Goal: Information Seeking & Learning: Learn about a topic

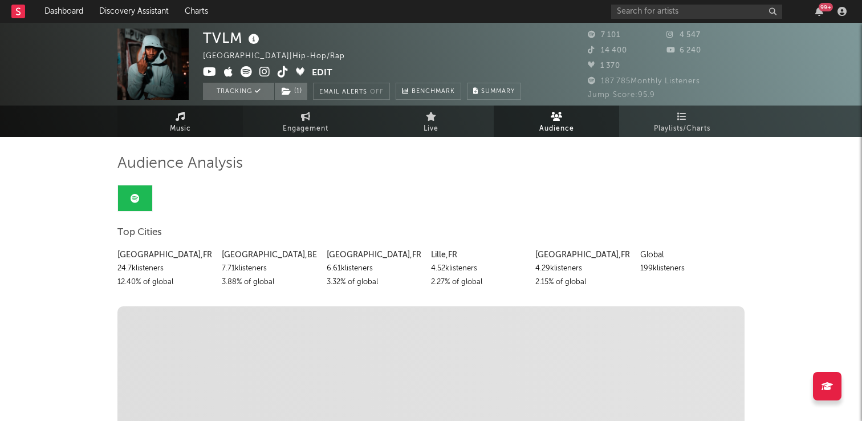
click at [188, 124] on span "Music" at bounding box center [180, 129] width 21 height 14
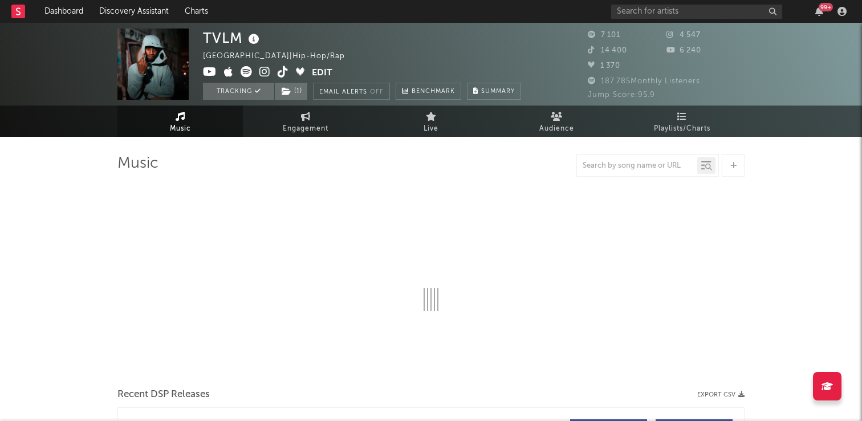
select select "1w"
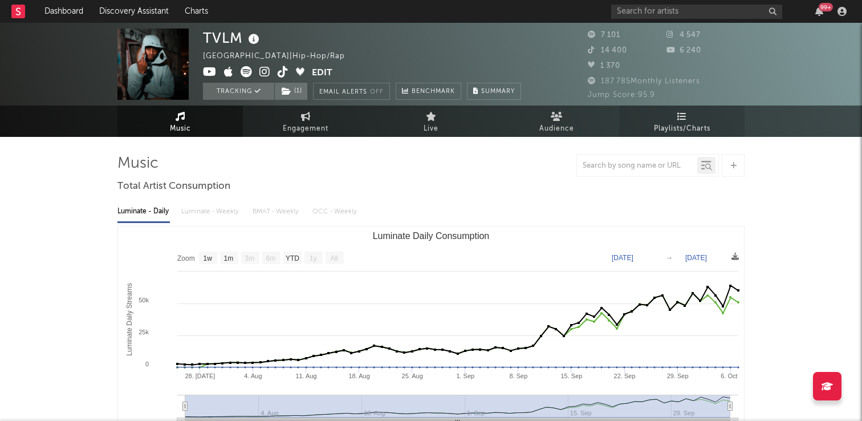
click at [678, 129] on span "Playlists/Charts" at bounding box center [682, 129] width 56 height 14
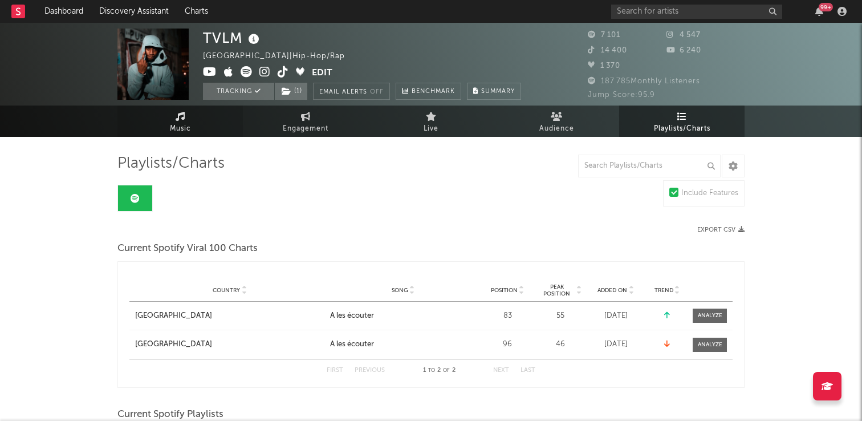
click at [185, 125] on span "Music" at bounding box center [180, 129] width 21 height 14
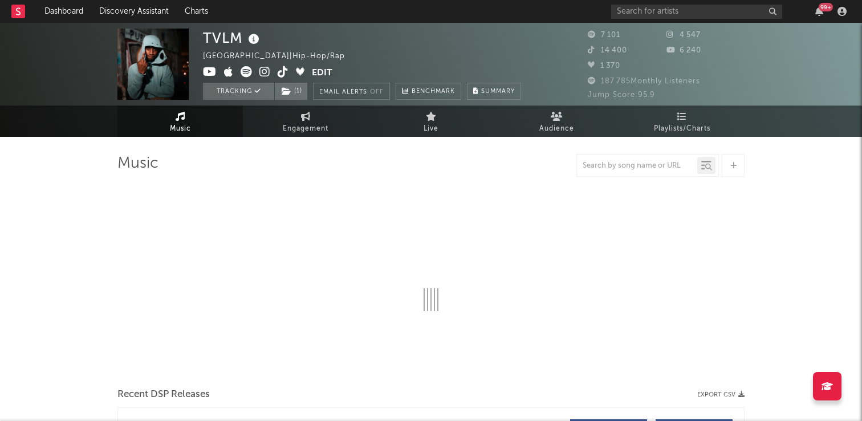
select select "1w"
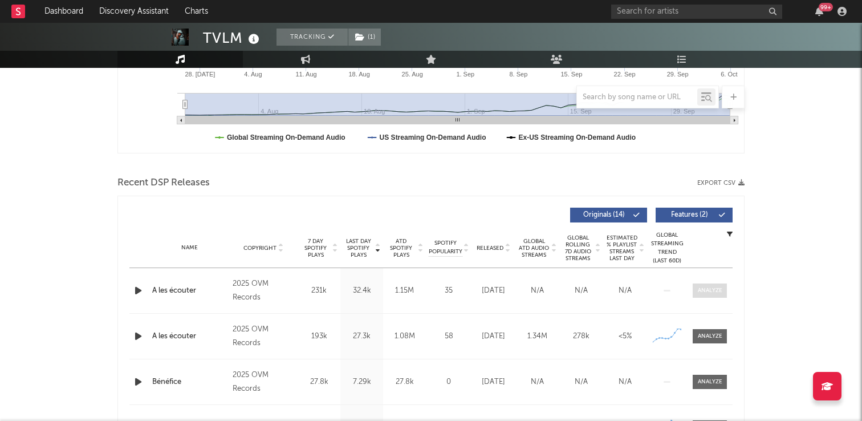
scroll to position [323, 0]
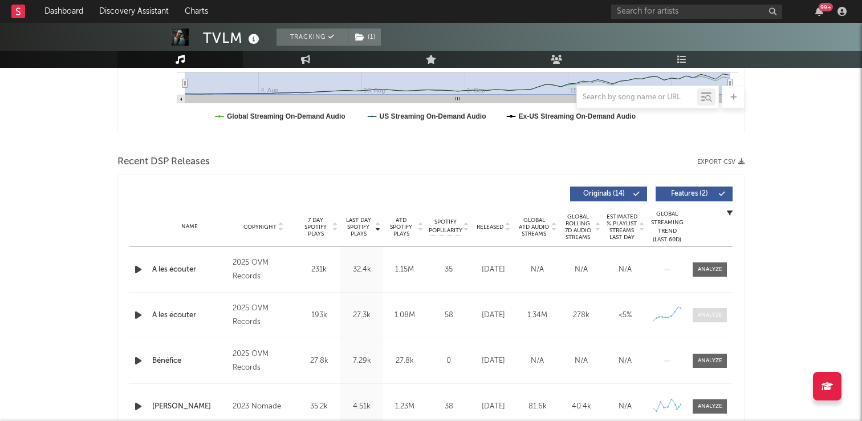
click at [704, 315] on div at bounding box center [710, 315] width 25 height 9
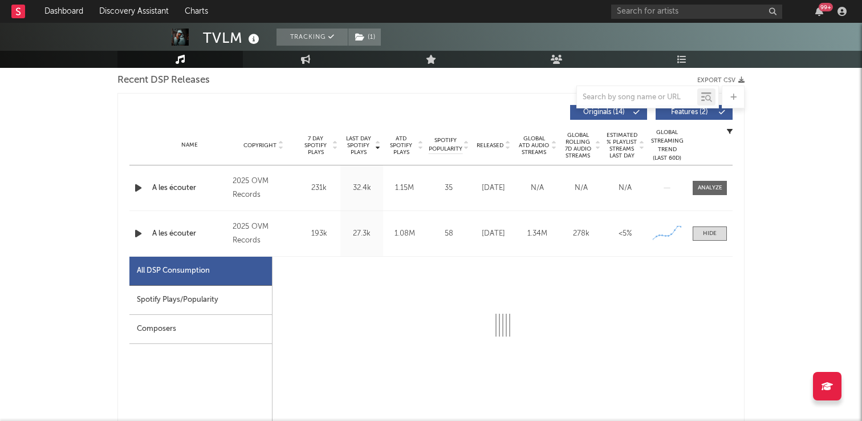
select select "1w"
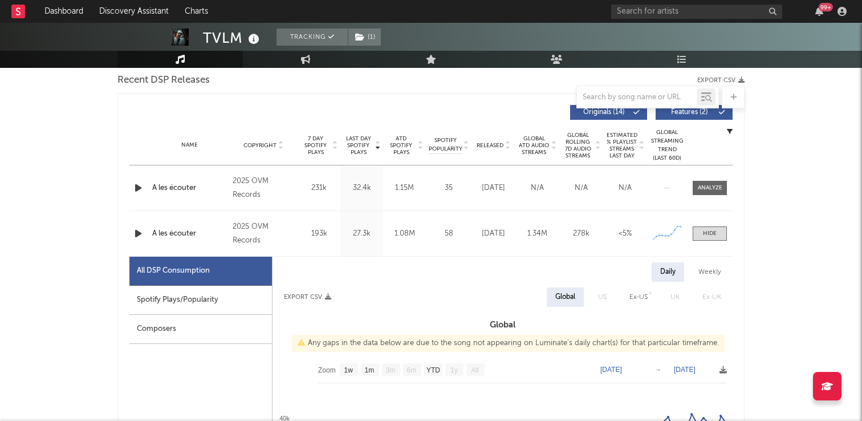
scroll to position [458, 0]
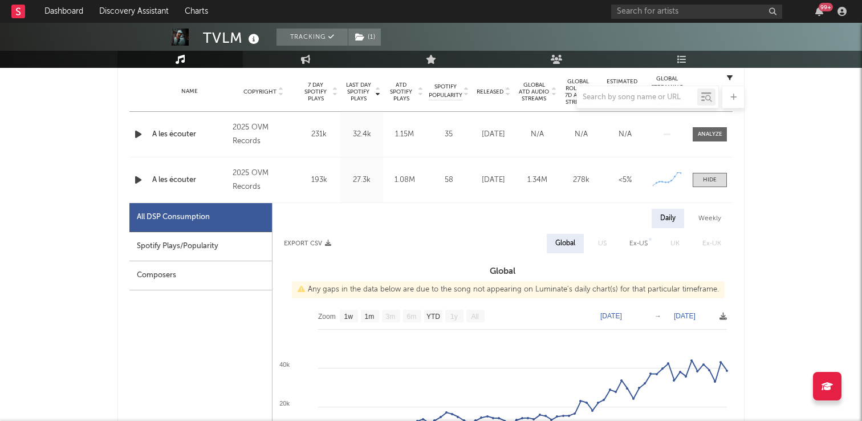
click at [238, 243] on div "Spotify Plays/Popularity" at bounding box center [200, 246] width 142 height 29
select select "1w"
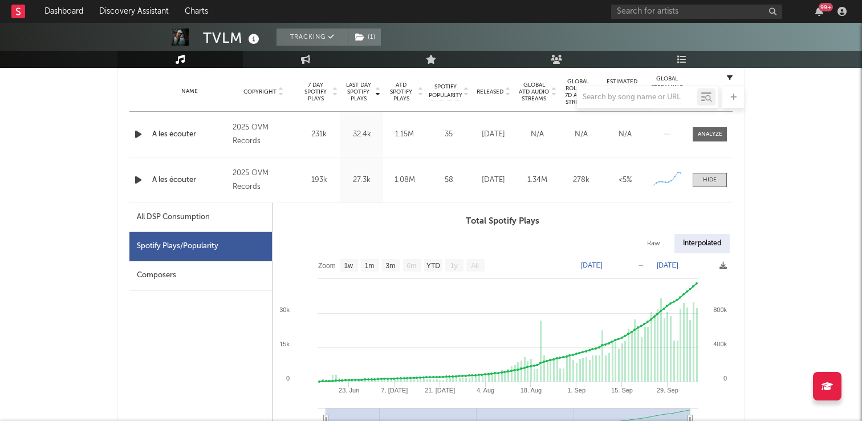
click at [205, 218] on div "All DSP Consumption" at bounding box center [173, 217] width 73 height 14
select select "1w"
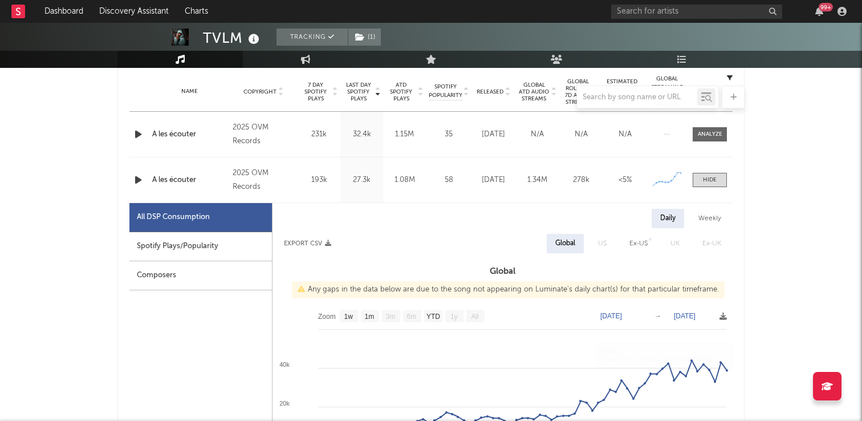
click at [213, 249] on div "Spotify Plays/Popularity" at bounding box center [200, 246] width 142 height 29
select select "1w"
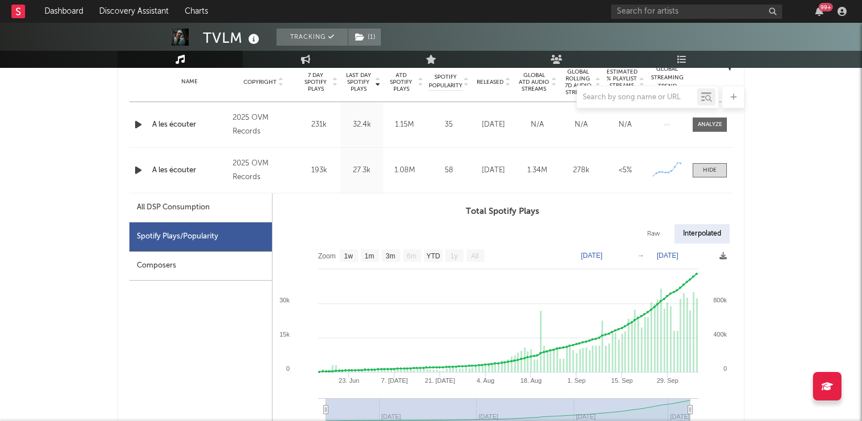
scroll to position [467, 0]
click at [207, 238] on div "Spotify Plays/Popularity" at bounding box center [200, 237] width 142 height 29
click at [214, 206] on div "All DSP Consumption" at bounding box center [200, 208] width 142 height 29
select select "1w"
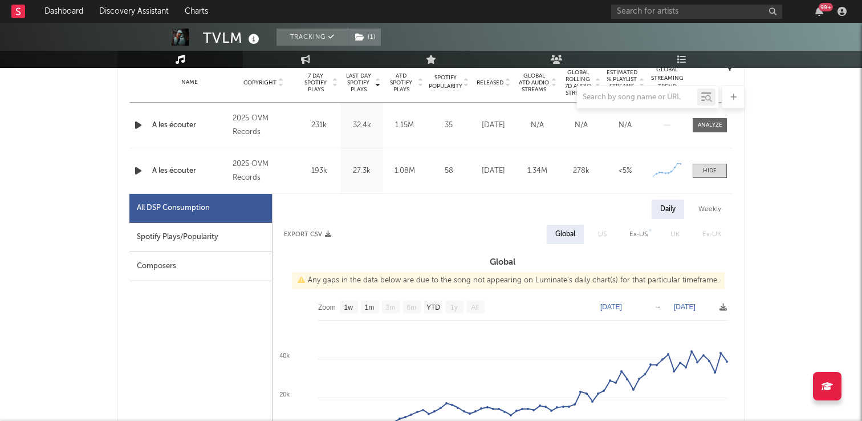
click at [192, 222] on div "All DSP Consumption" at bounding box center [200, 208] width 142 height 29
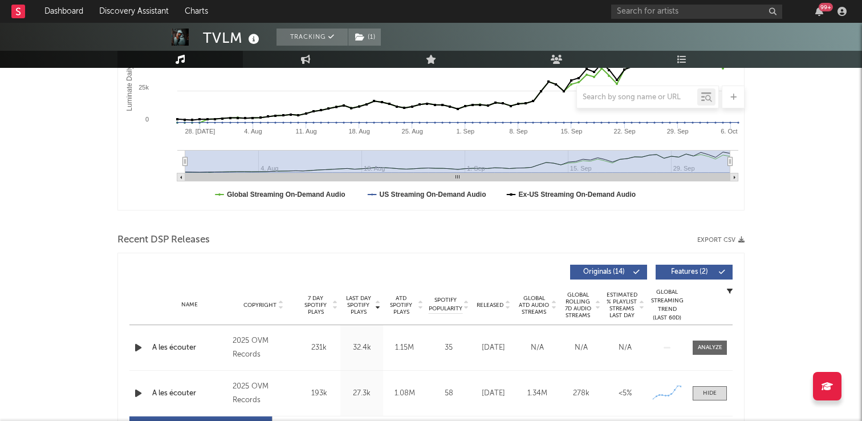
scroll to position [0, 0]
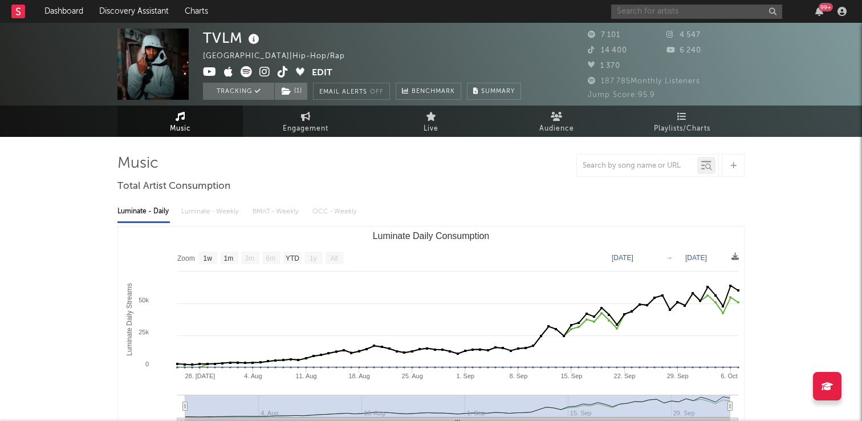
click at [632, 11] on input "text" at bounding box center [696, 12] width 171 height 14
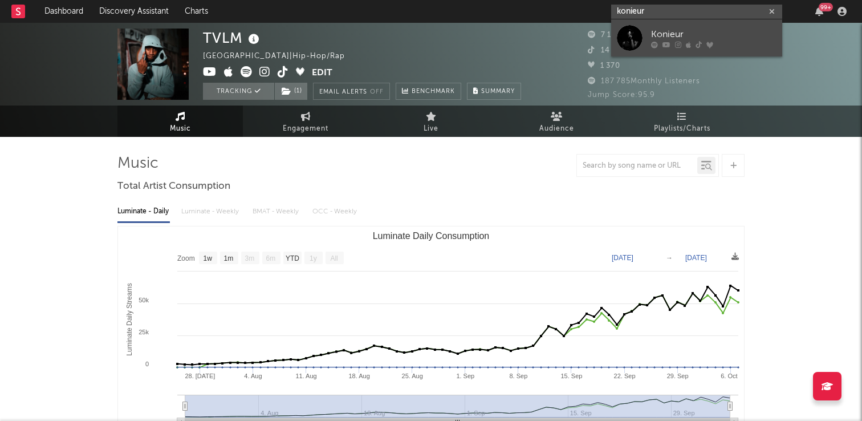
type input "konieur"
click at [648, 35] on link "Konieur" at bounding box center [696, 37] width 171 height 37
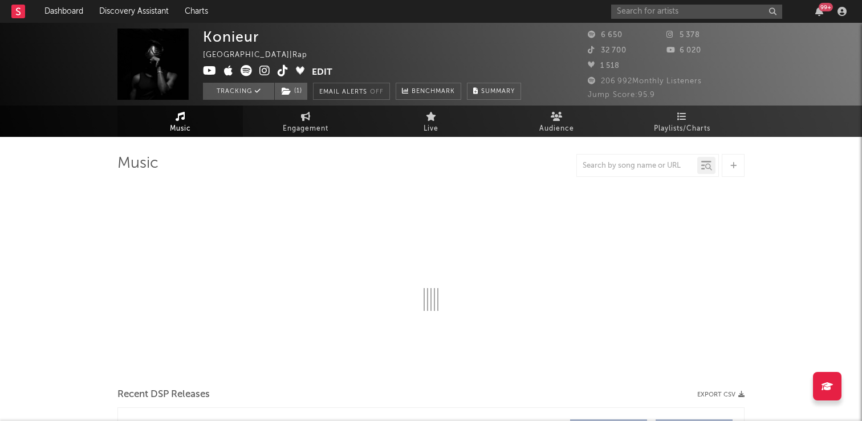
select select "1w"
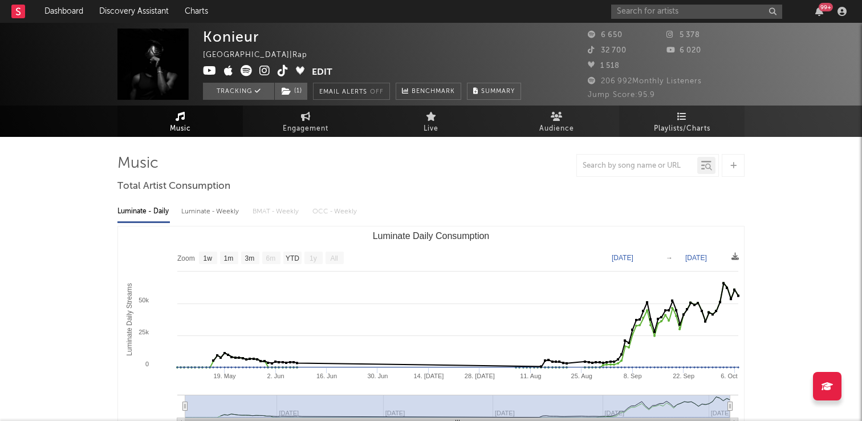
click at [685, 119] on icon at bounding box center [682, 116] width 10 height 9
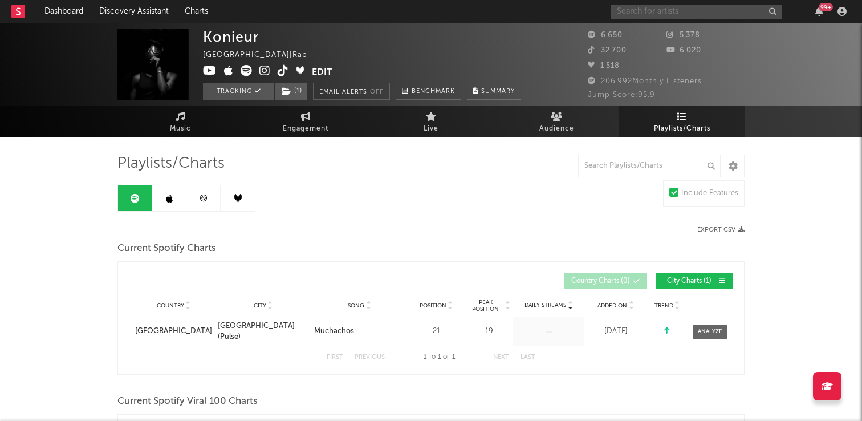
click at [648, 12] on input "text" at bounding box center [696, 12] width 171 height 14
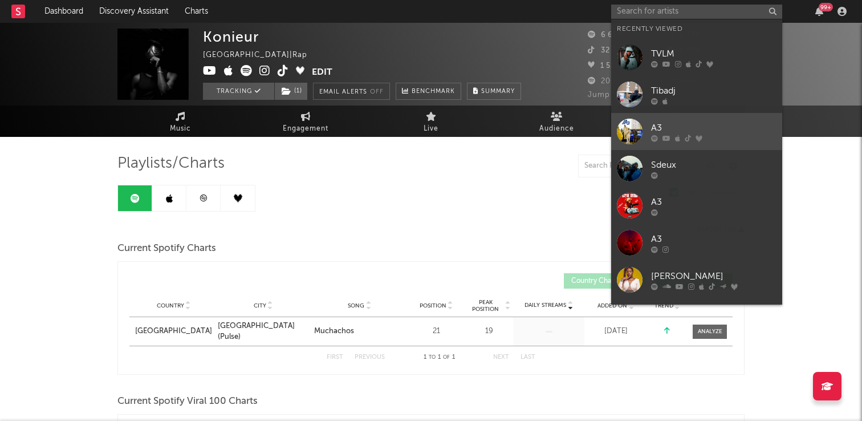
click at [676, 120] on link "A3" at bounding box center [696, 131] width 171 height 37
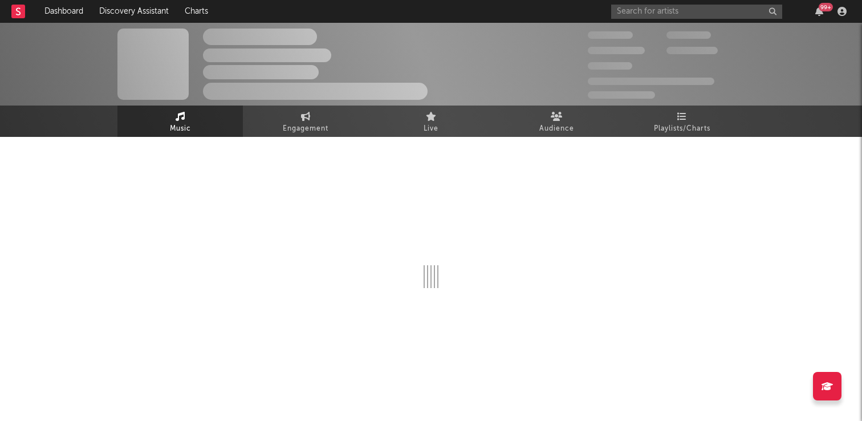
select select "1w"
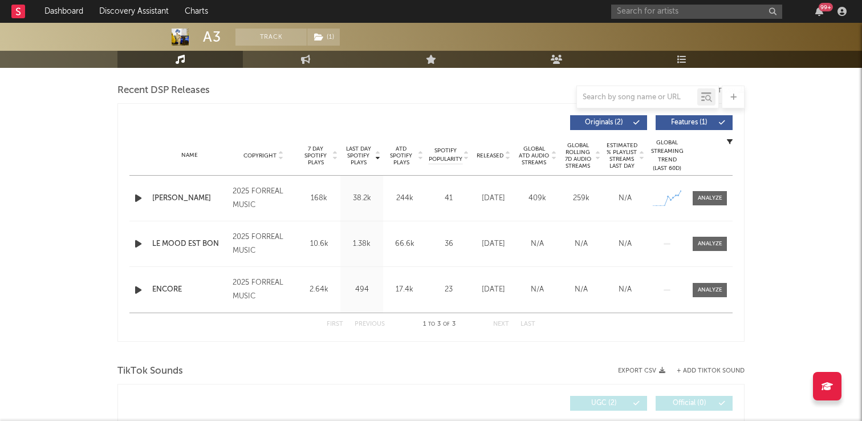
scroll to position [392, 0]
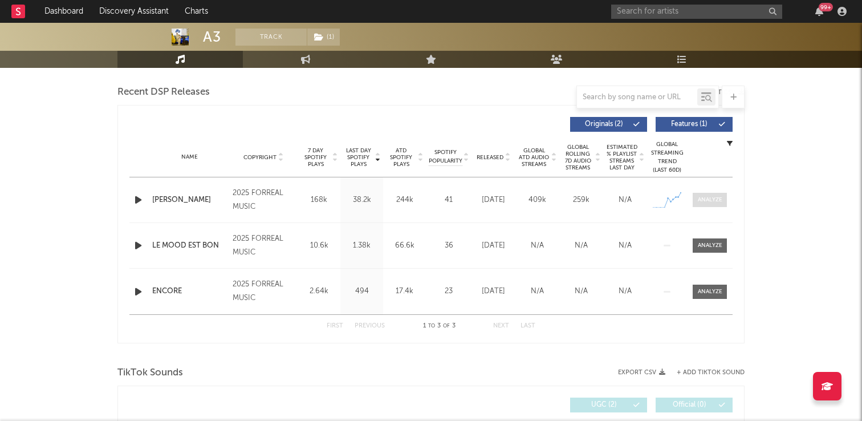
click at [712, 203] on div at bounding box center [710, 199] width 25 height 9
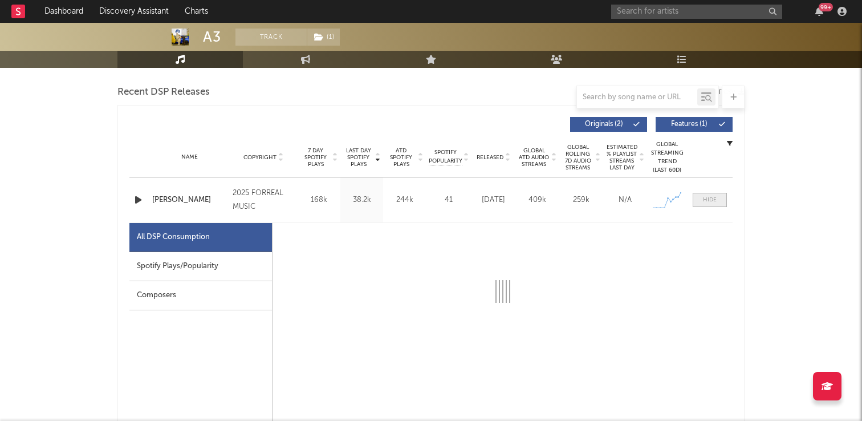
select select "1w"
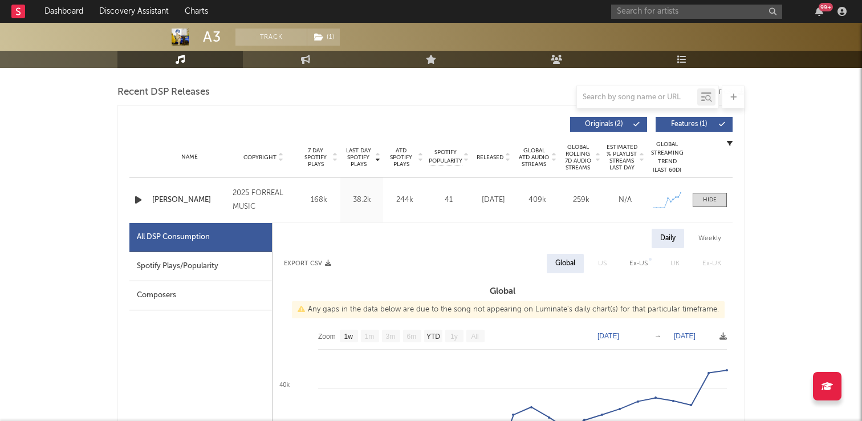
click at [171, 261] on div "Spotify Plays/Popularity" at bounding box center [200, 266] width 142 height 29
select select "1w"
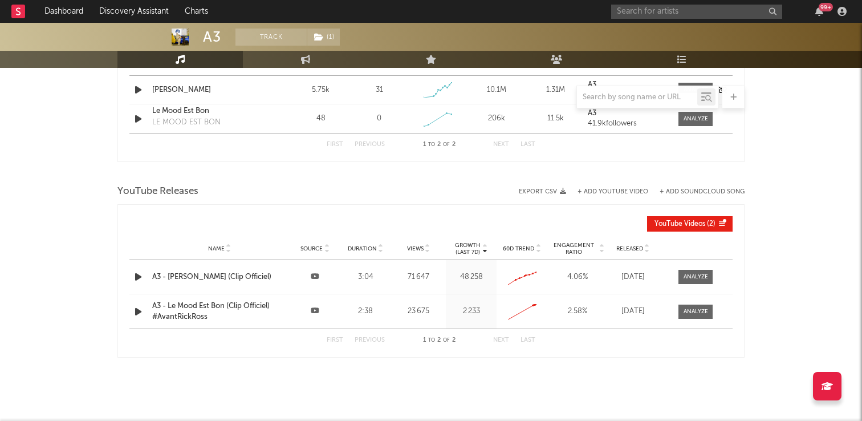
scroll to position [1327, 0]
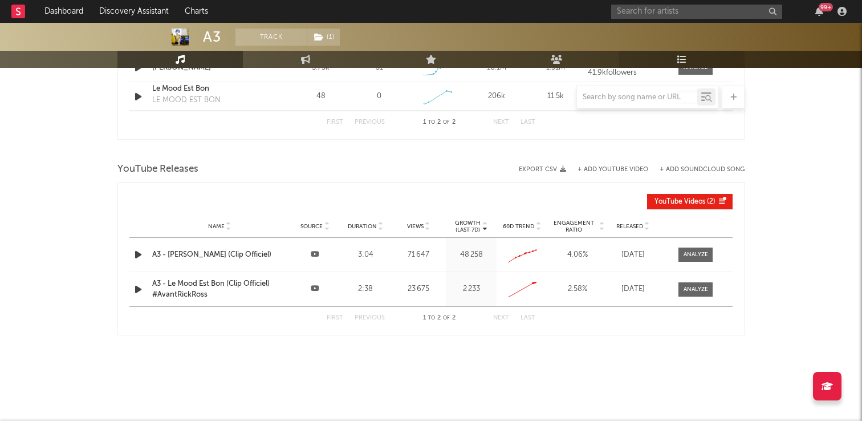
click at [675, 56] on link "Playlists/Charts" at bounding box center [681, 59] width 125 height 17
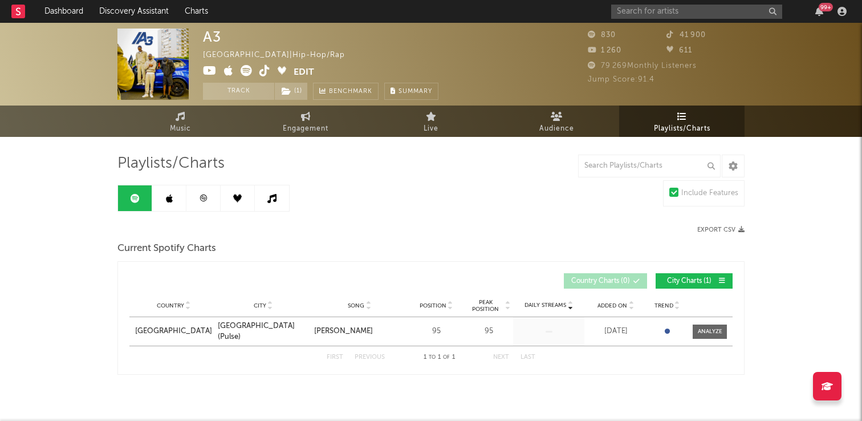
click at [203, 196] on icon at bounding box center [203, 197] width 7 height 7
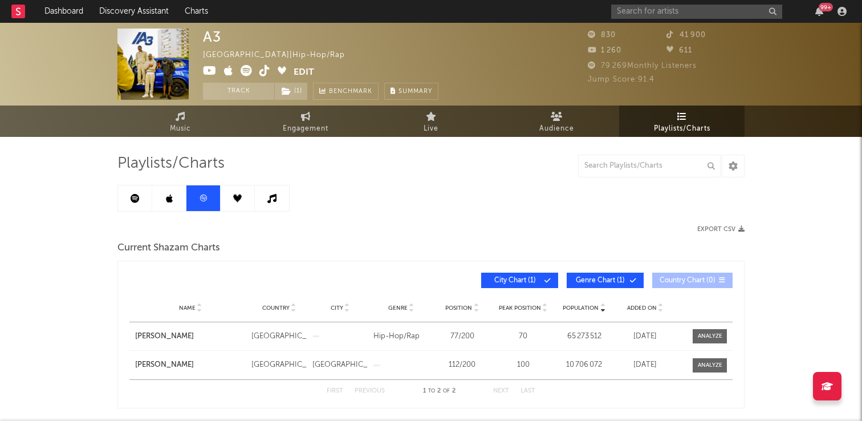
click at [172, 203] on link at bounding box center [169, 198] width 34 height 26
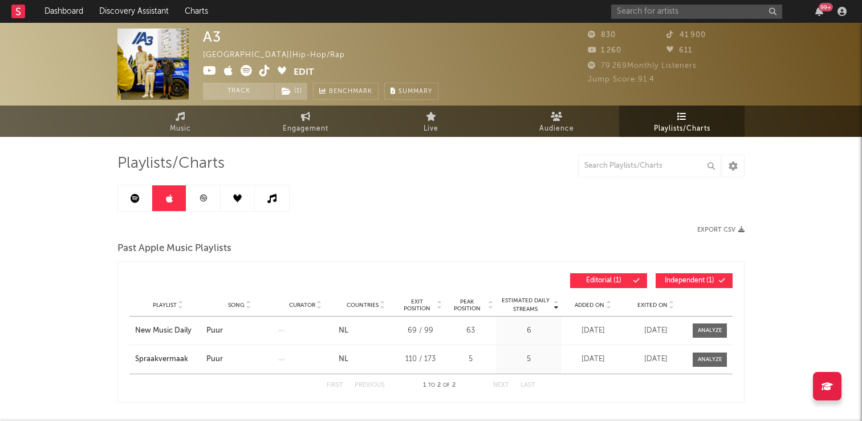
click at [250, 200] on link at bounding box center [238, 198] width 34 height 26
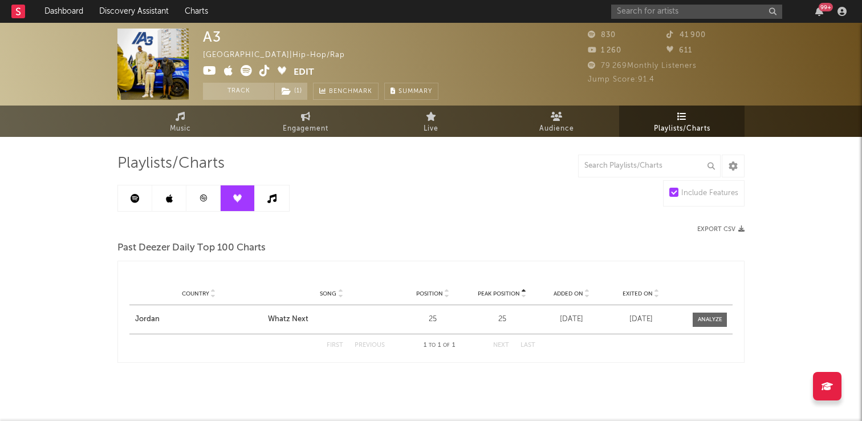
click at [274, 199] on icon at bounding box center [271, 198] width 9 height 9
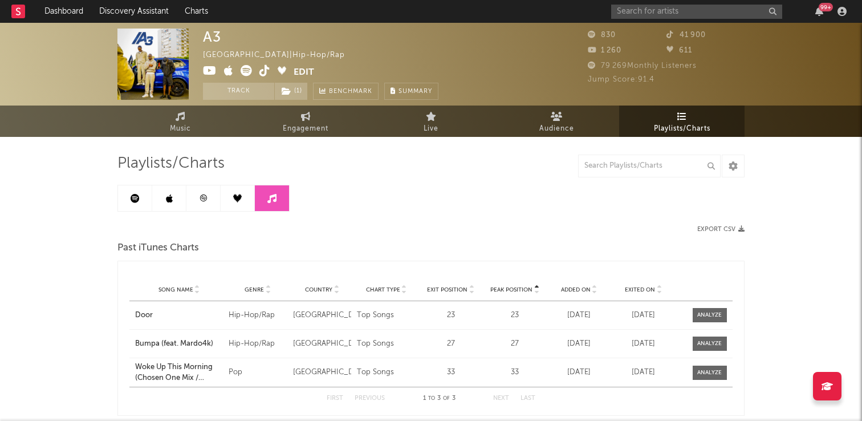
click at [199, 195] on icon at bounding box center [203, 198] width 9 height 9
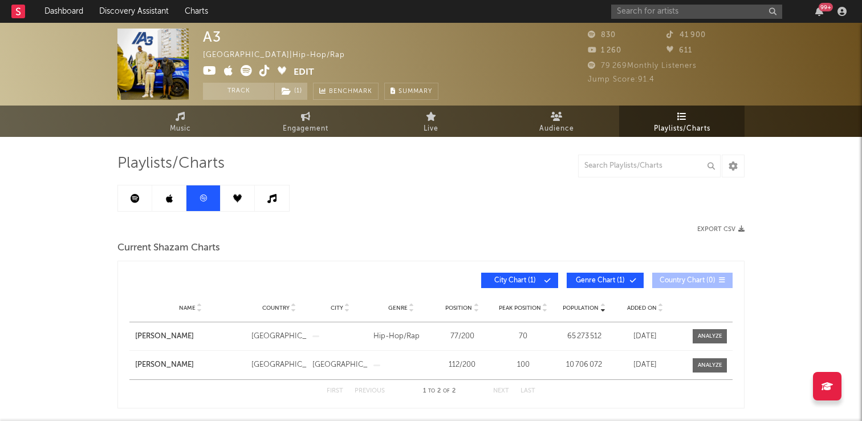
click at [161, 197] on link at bounding box center [169, 198] width 34 height 26
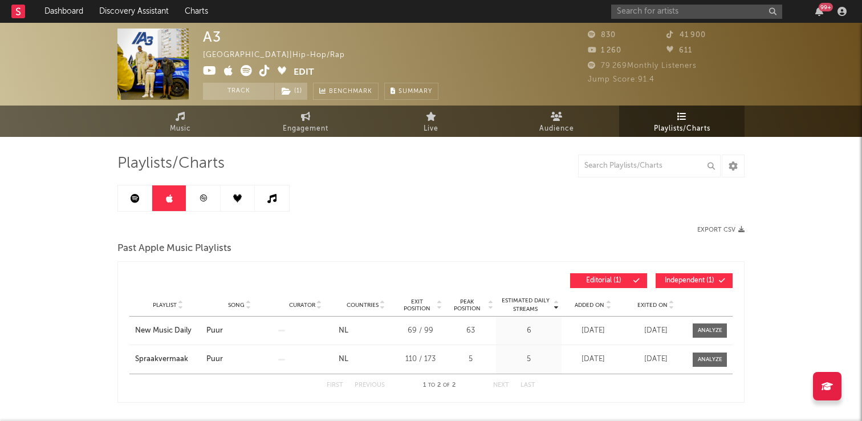
click at [131, 192] on link at bounding box center [135, 198] width 34 height 26
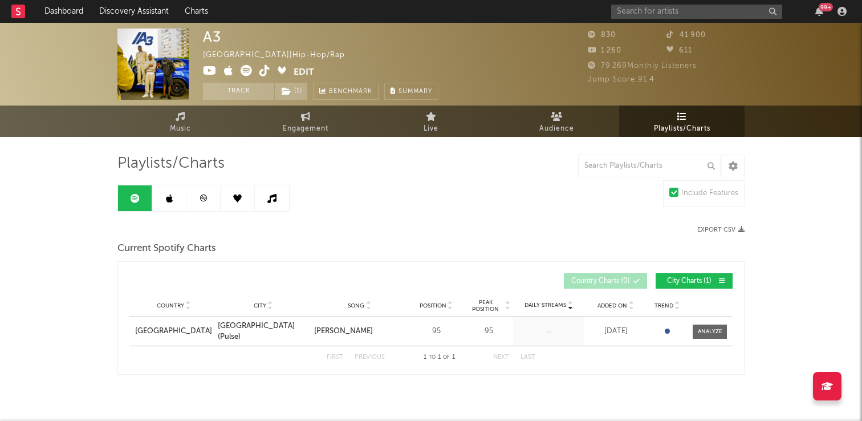
scroll to position [22, 0]
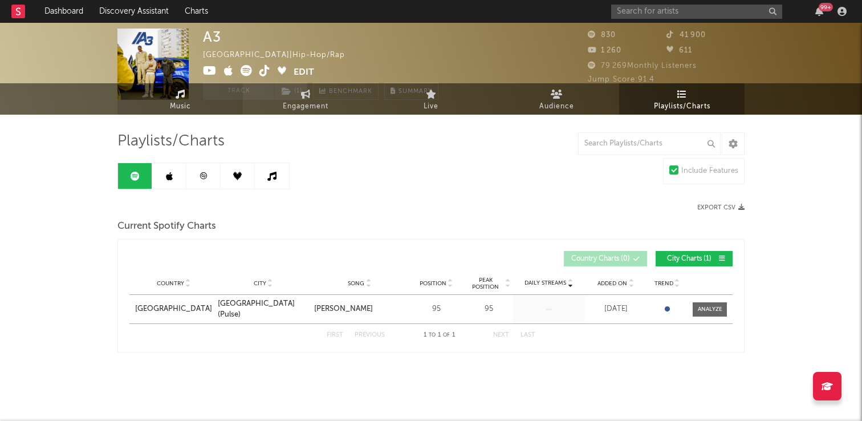
click at [182, 93] on icon at bounding box center [181, 93] width 10 height 9
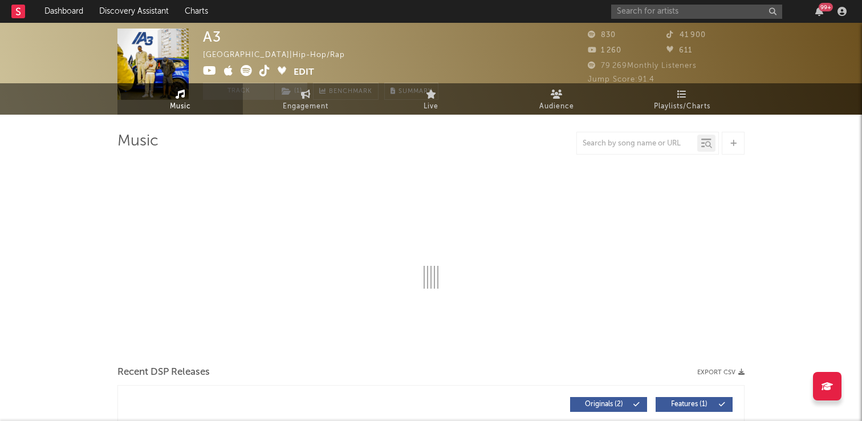
select select "1w"
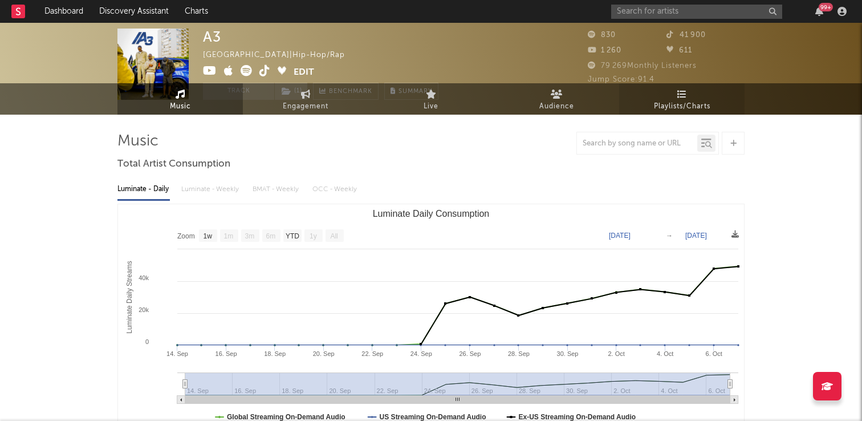
click at [674, 95] on link "Playlists/Charts" at bounding box center [681, 98] width 125 height 31
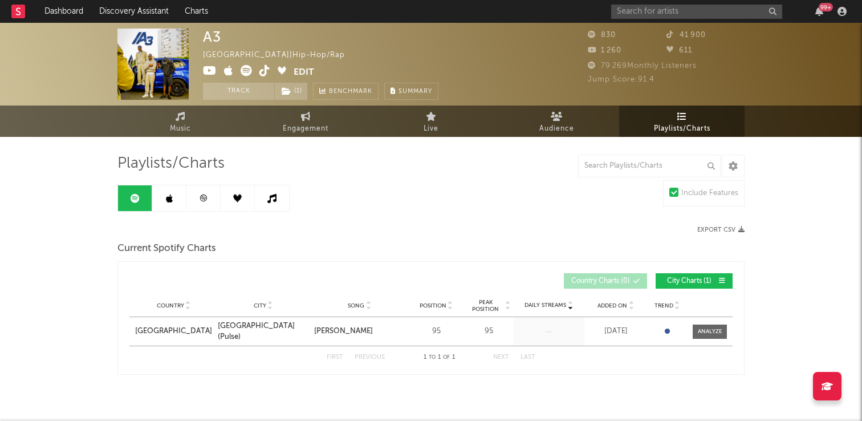
click at [210, 195] on link at bounding box center [203, 198] width 34 height 26
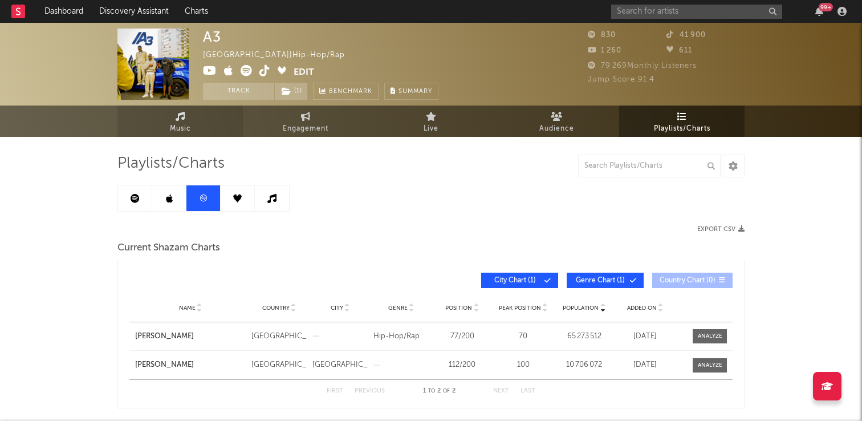
click at [189, 121] on link "Music" at bounding box center [179, 120] width 125 height 31
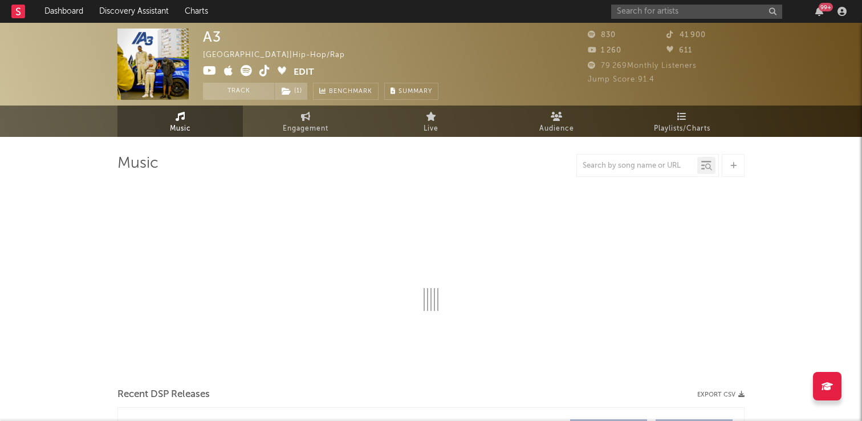
select select "1w"
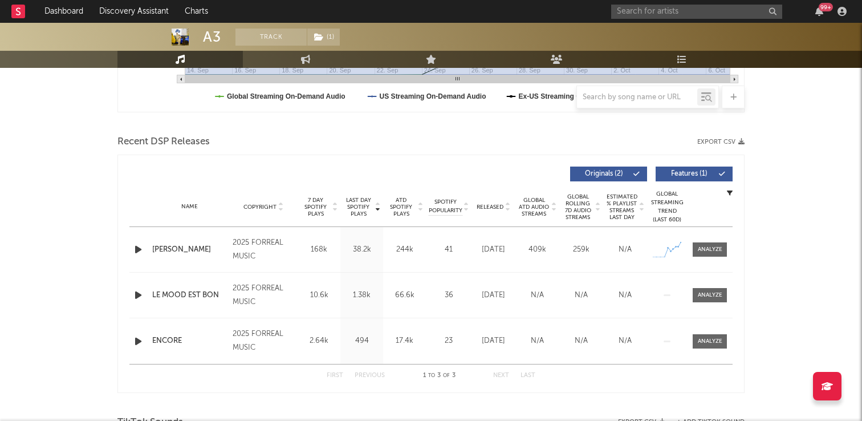
scroll to position [337, 0]
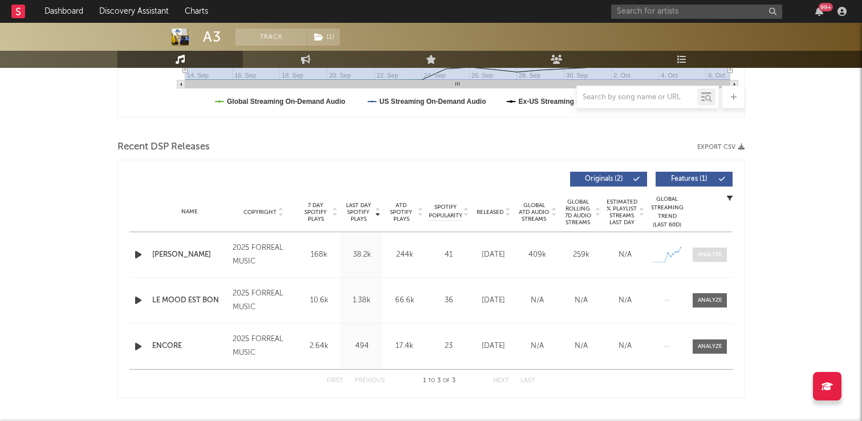
click at [714, 254] on div at bounding box center [710, 254] width 25 height 9
select select "1w"
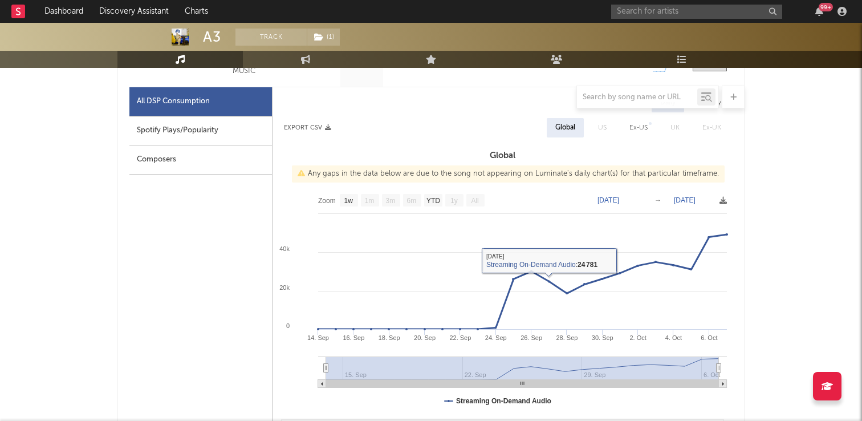
scroll to position [519, 0]
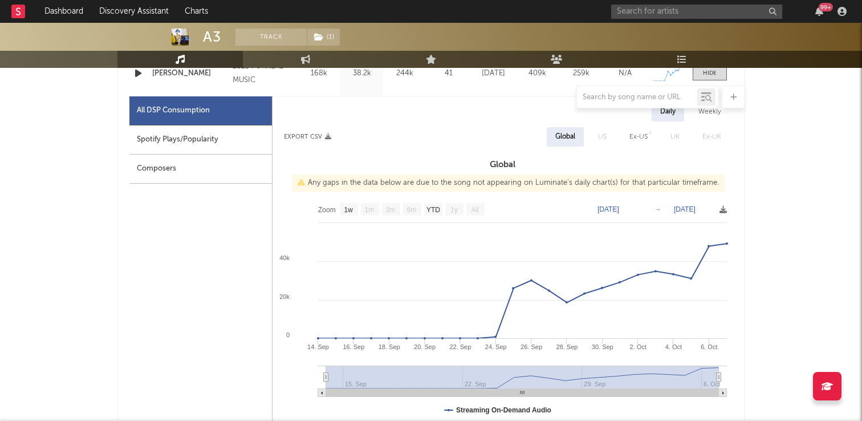
click at [202, 144] on div "Spotify Plays/Popularity" at bounding box center [200, 139] width 142 height 29
select select "1w"
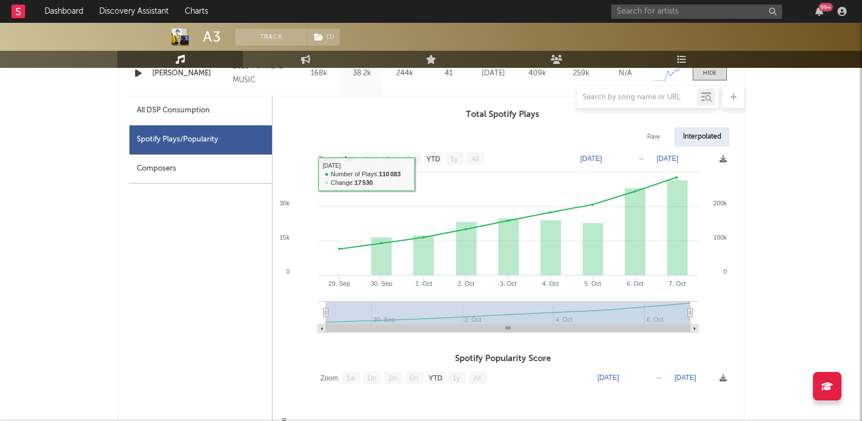
click at [150, 123] on div "All DSP Consumption" at bounding box center [200, 110] width 142 height 29
select select "1w"
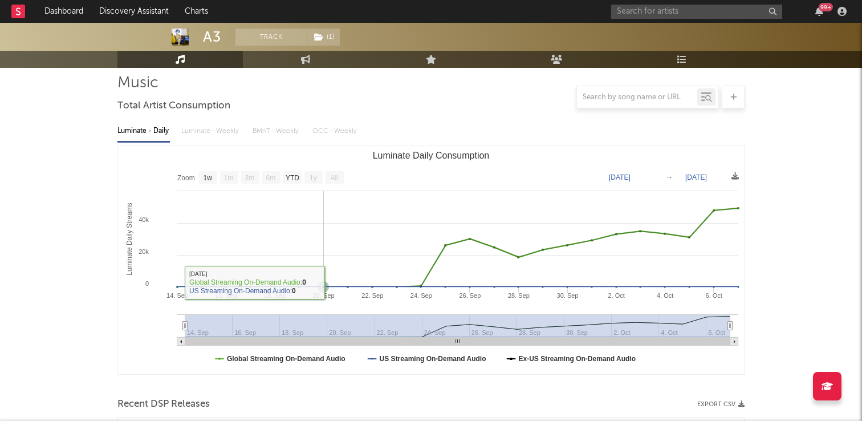
scroll to position [0, 0]
